Goal: Find specific page/section: Find specific page/section

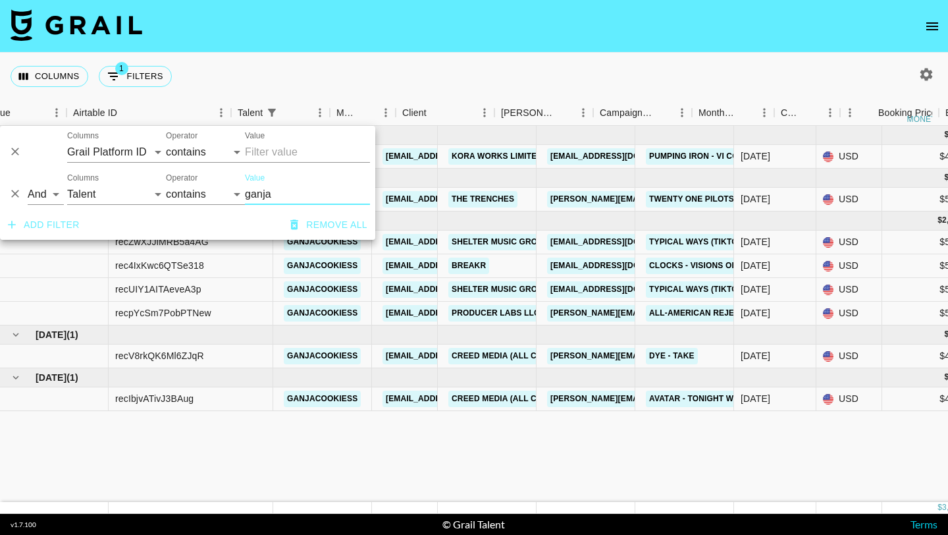
select select "talentName"
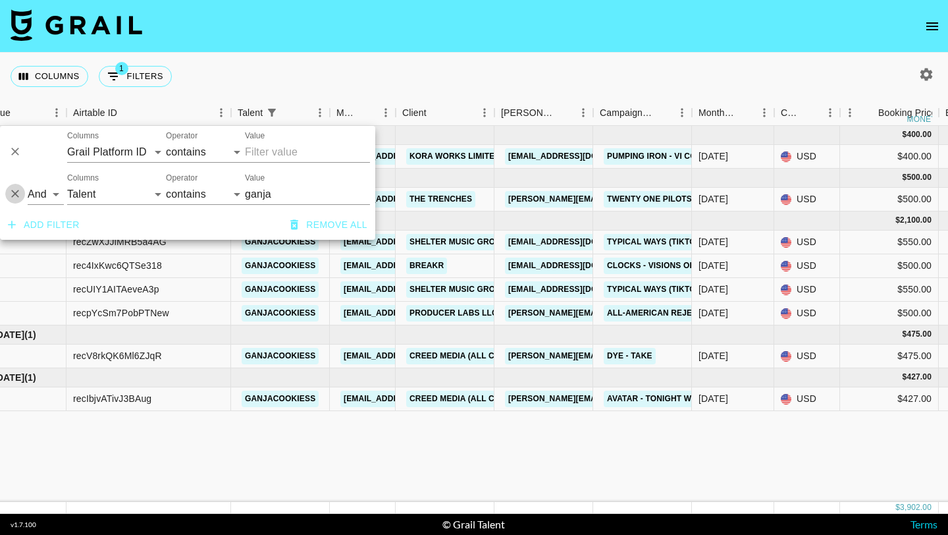
click at [11, 194] on icon "Delete" at bounding box center [15, 193] width 13 height 13
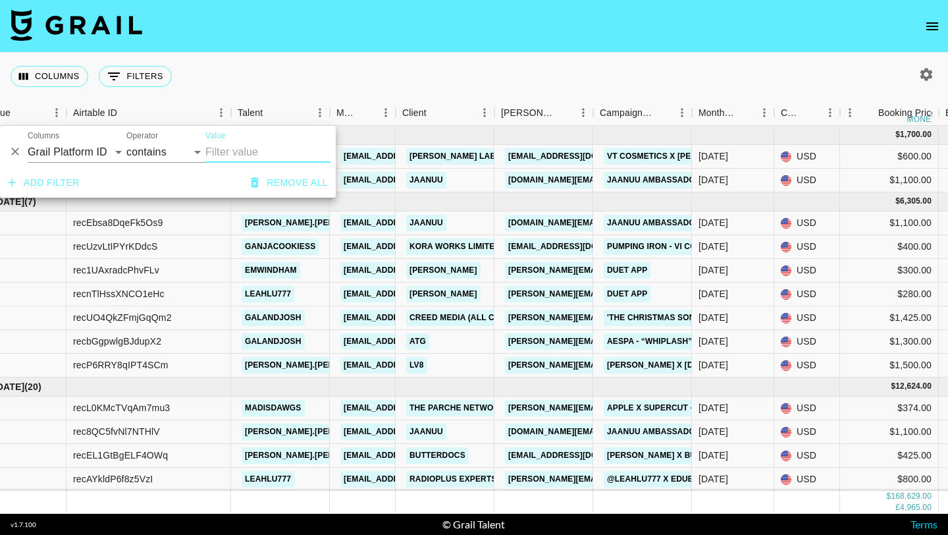
click at [278, 87] on div "Columns 0 Filters + Booking" at bounding box center [474, 76] width 948 height 47
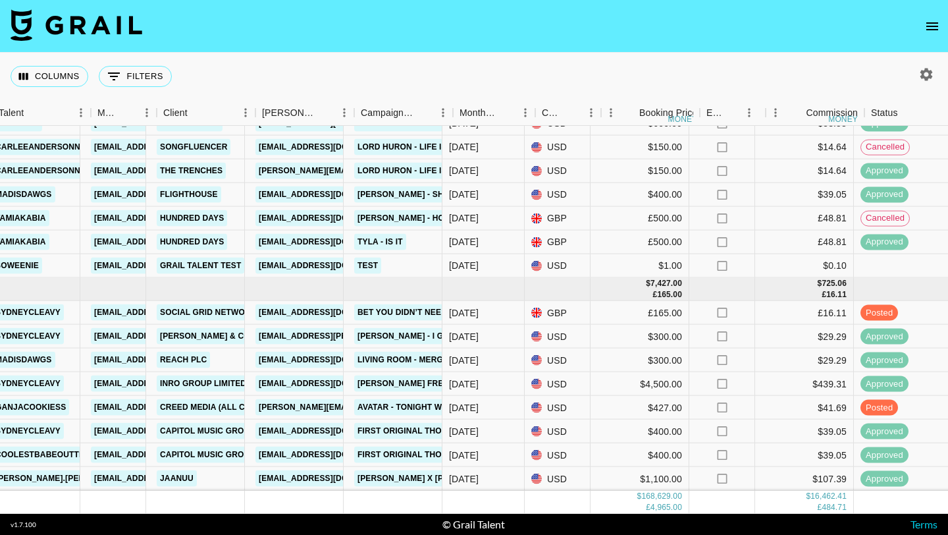
scroll to position [5045, 294]
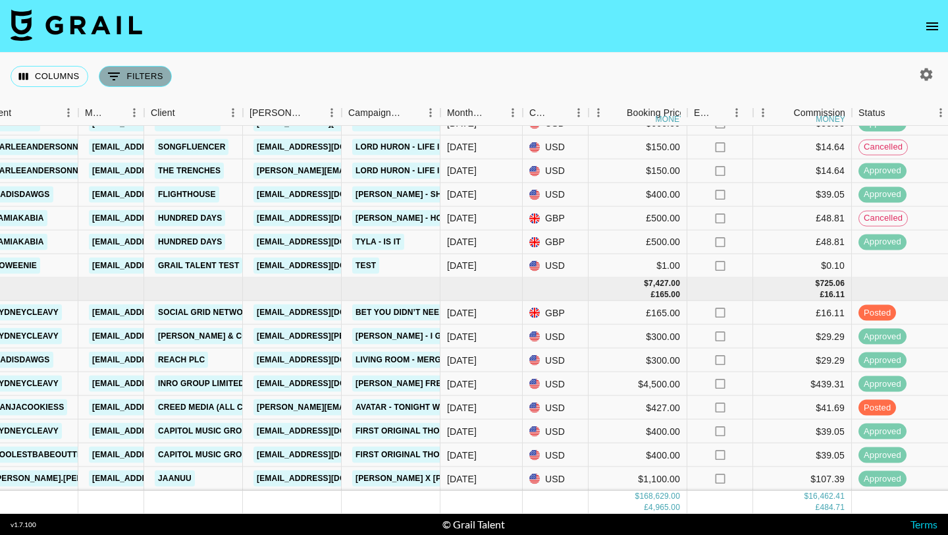
click at [130, 72] on button "0 Filters" at bounding box center [135, 76] width 73 height 21
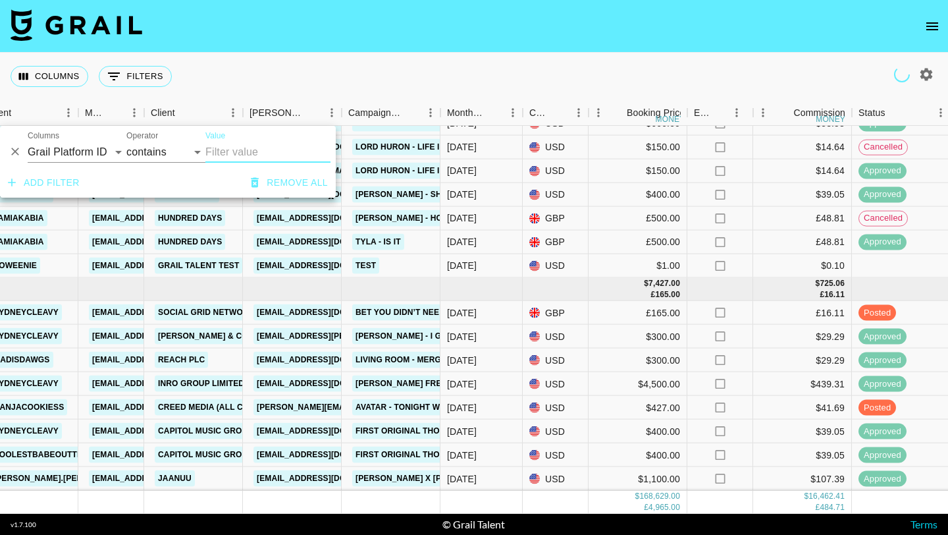
click at [13, 182] on icon "button" at bounding box center [12, 182] width 8 height 8
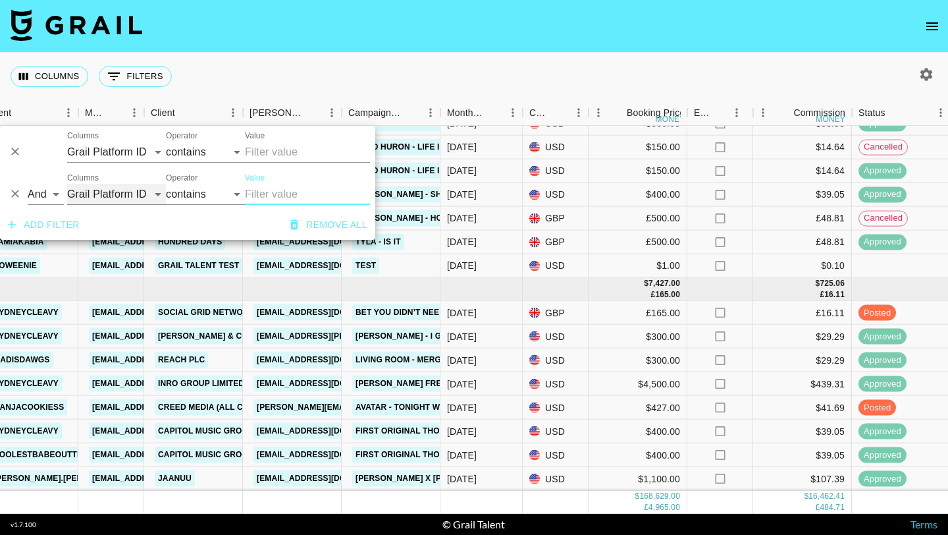
click at [115, 191] on select "Grail Platform ID Airtable ID Talent Manager Client Booker Campaign (Type) Date…" at bounding box center [116, 194] width 99 height 21
select select "airtableId"
click at [67, 184] on select "Grail Platform ID Airtable ID Talent Manager Client Booker Campaign (Type) Date…" at bounding box center [116, 194] width 99 height 21
click at [281, 196] on input "Value" at bounding box center [307, 194] width 125 height 21
paste input "We9R3FIHHxHJaV"
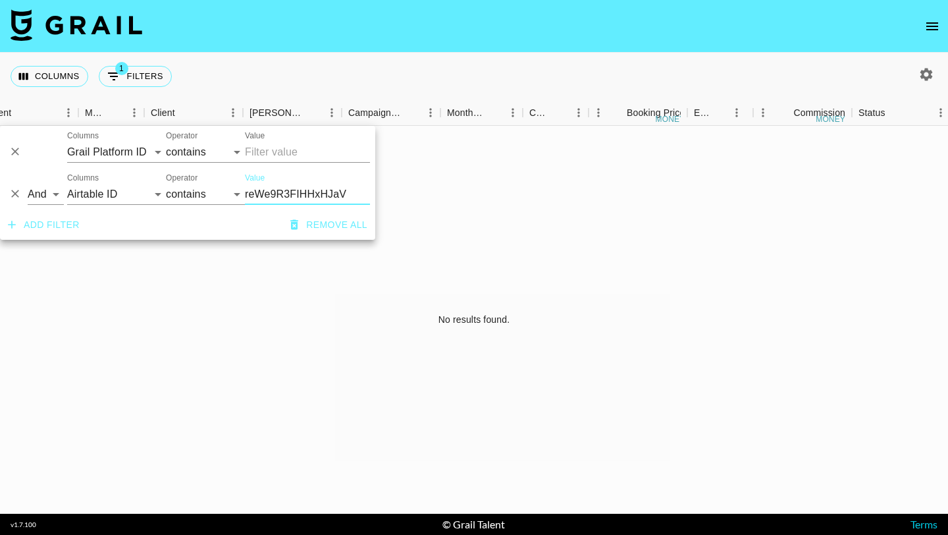
scroll to position [0, 294]
click at [256, 193] on input "reWe9R3FIHHxHJaV" at bounding box center [307, 194] width 125 height 21
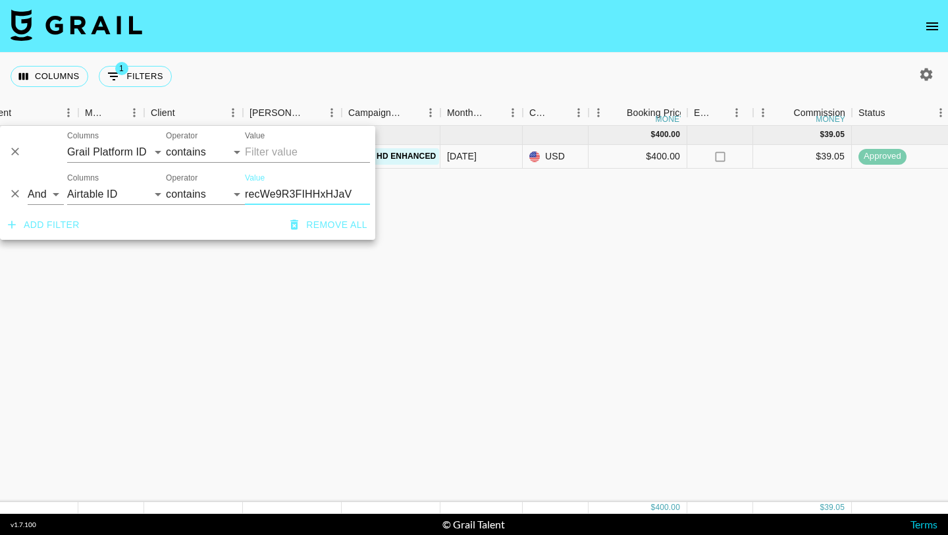
type input "recWe9R3FIHHxHJaV"
click at [464, 211] on div "Aug '25 ( 1 ) $ 400.00 $ 39.05 recWe9R3FIHHxHJaV emwindham taz@grail-talent.com…" at bounding box center [799, 314] width 2186 height 376
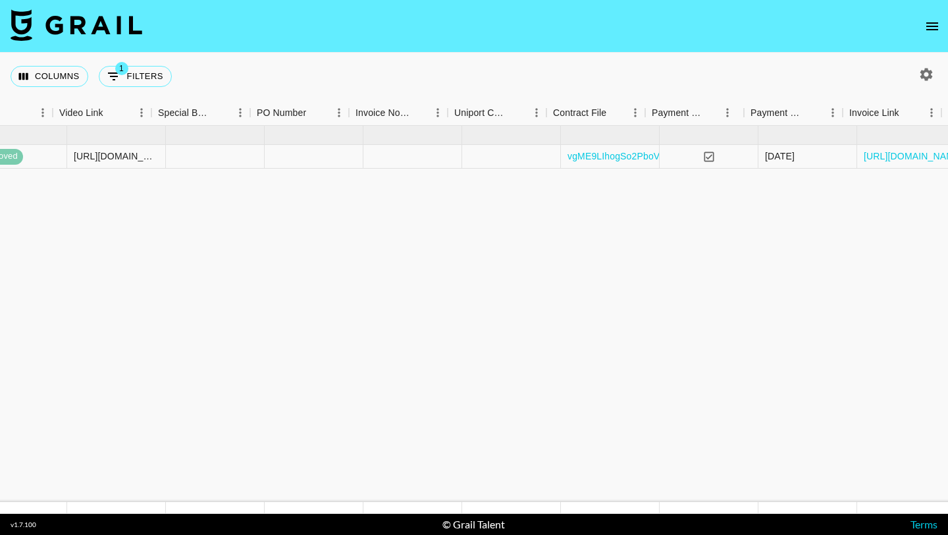
scroll to position [0, 1238]
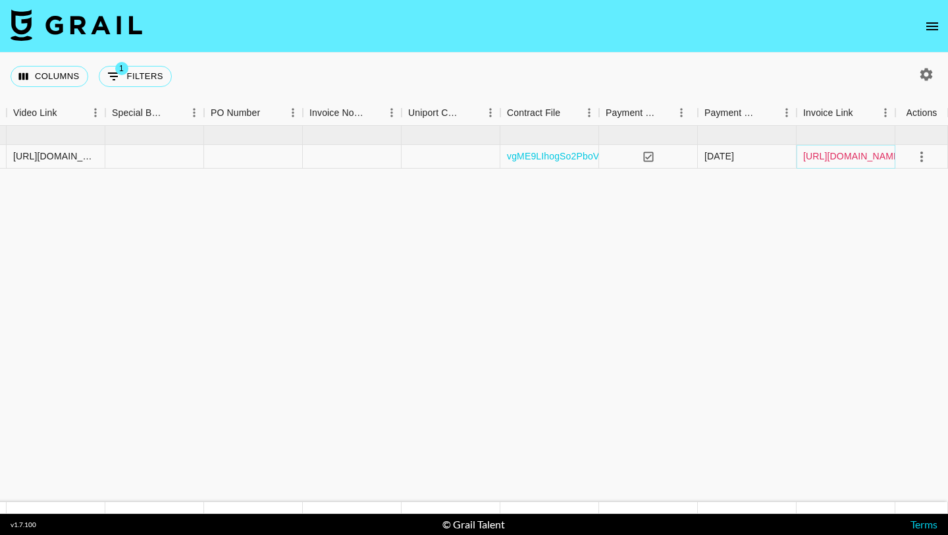
click at [847, 157] on link "https://in.xero.com/KIX6PT09qhi4VEbxRbWeTHSOOUwP6JCoNEijiz5f" at bounding box center [852, 155] width 99 height 13
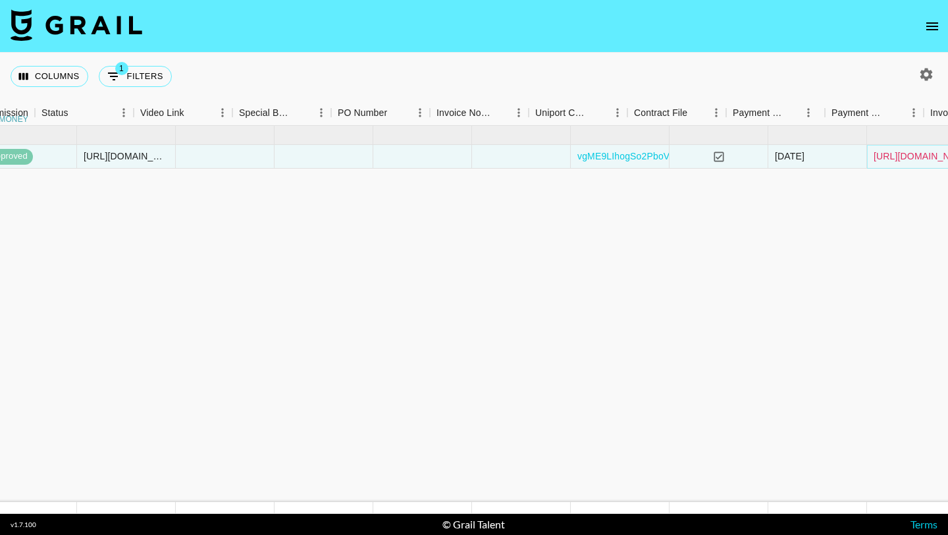
scroll to position [0, 1055]
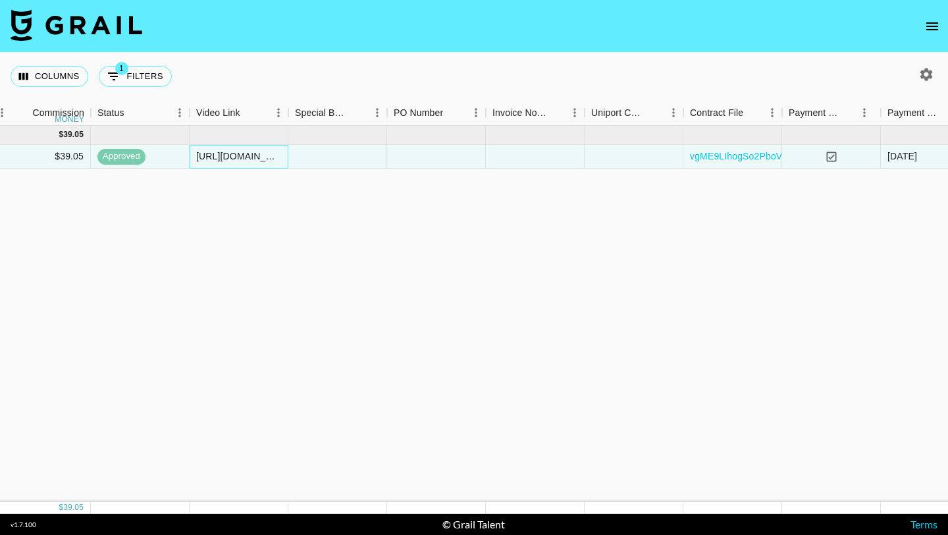
click at [234, 160] on div "https://www.tiktok.com/@emwindham/video/7534911230163651870?_r=1&_t=ZP-8ybyMFAm…" at bounding box center [238, 155] width 85 height 13
click at [242, 159] on div "https://www.tiktok.com/@emwindham/video/7534911230163651870?_r=1&_t=ZP-8ybyMFAm…" at bounding box center [238, 155] width 85 height 13
click at [247, 157] on input "https://www.tiktok.com/@emwindham/video/7534911230163651870?_r=1&_t=ZP-8ybyMFAm…" at bounding box center [238, 156] width 97 height 11
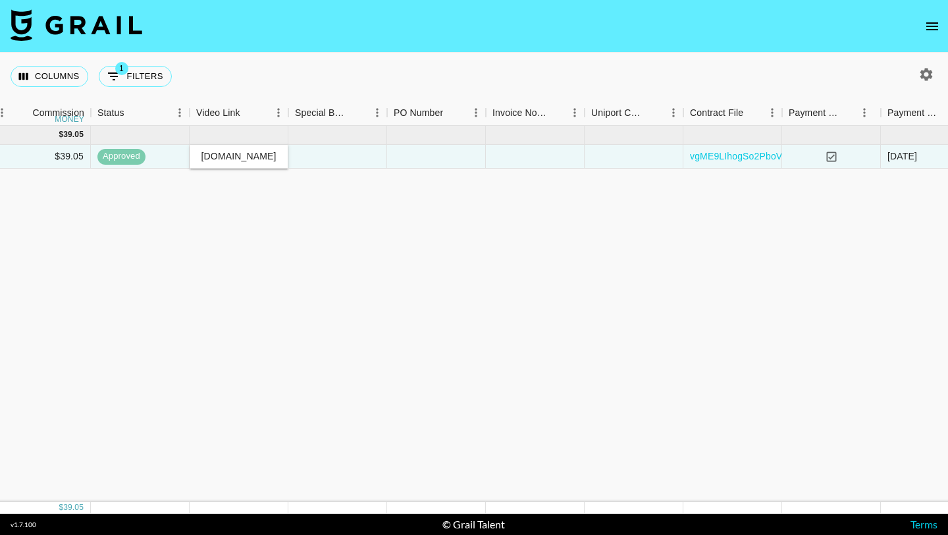
click at [247, 157] on input "https://www.tiktok.com/@emwindham/video/7534911230163651870?_r=1&_t=ZP-8ybyMFAm…" at bounding box center [238, 156] width 97 height 11
click at [377, 82] on div "Columns 1 Filters + Booking" at bounding box center [474, 76] width 948 height 47
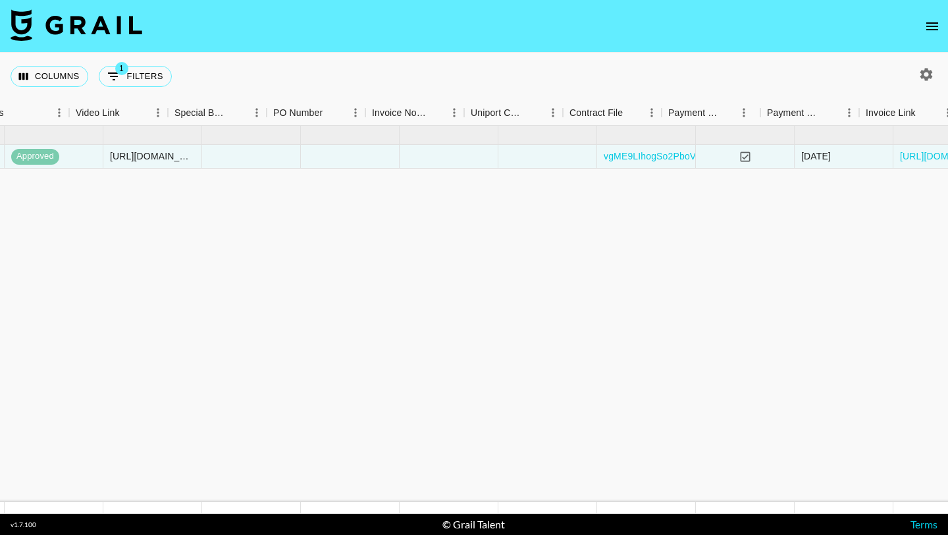
scroll to position [0, 1238]
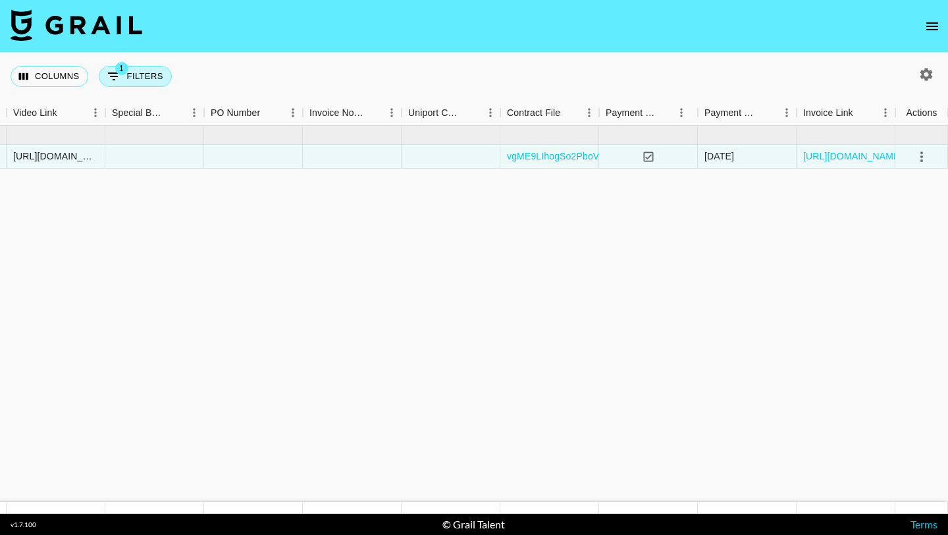
click at [119, 82] on icon "Show filters" at bounding box center [114, 76] width 16 height 16
select select "airtableId"
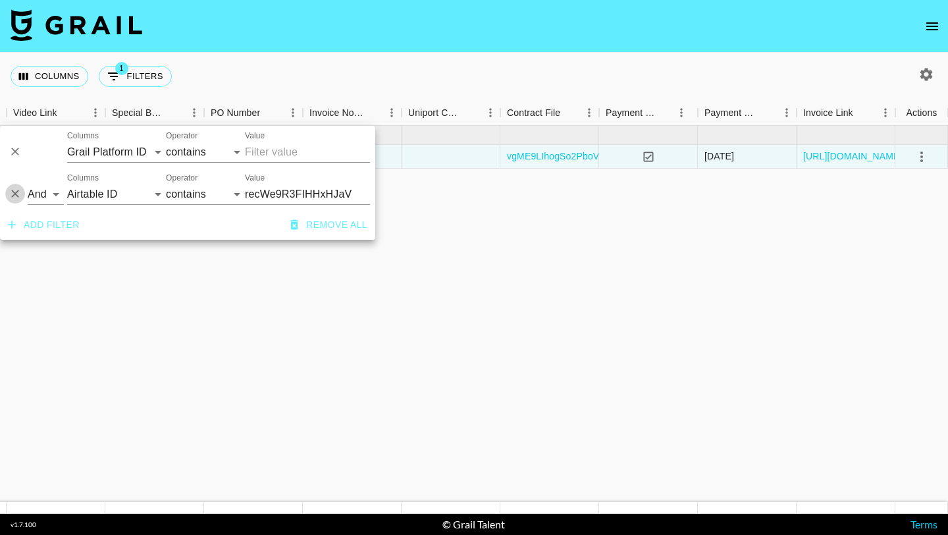
click at [9, 194] on icon "Delete" at bounding box center [15, 193] width 13 height 13
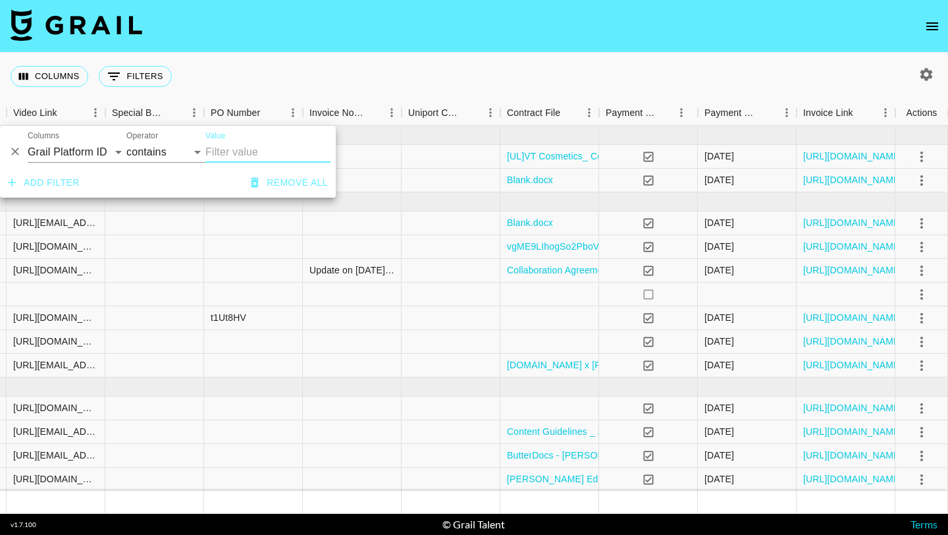
click at [266, 21] on nav at bounding box center [474, 26] width 948 height 53
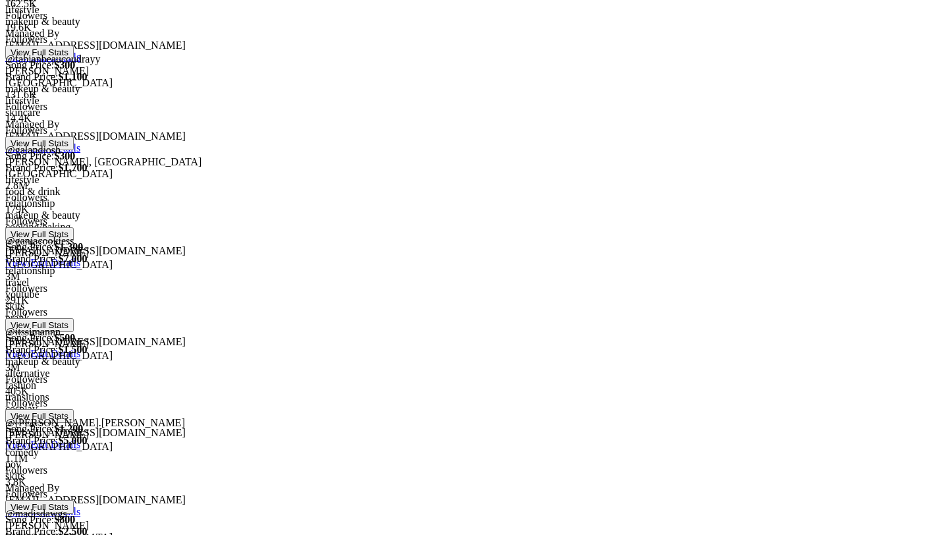
scroll to position [493, 0]
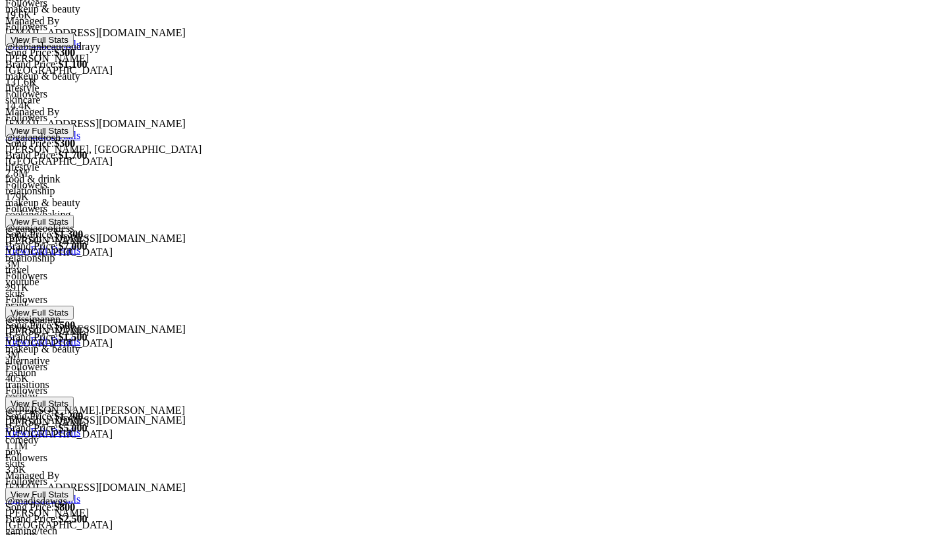
click at [310, 282] on div at bounding box center [474, 282] width 938 height 0
click at [318, 258] on div at bounding box center [474, 258] width 938 height 0
